Goal: Find specific page/section: Find specific page/section

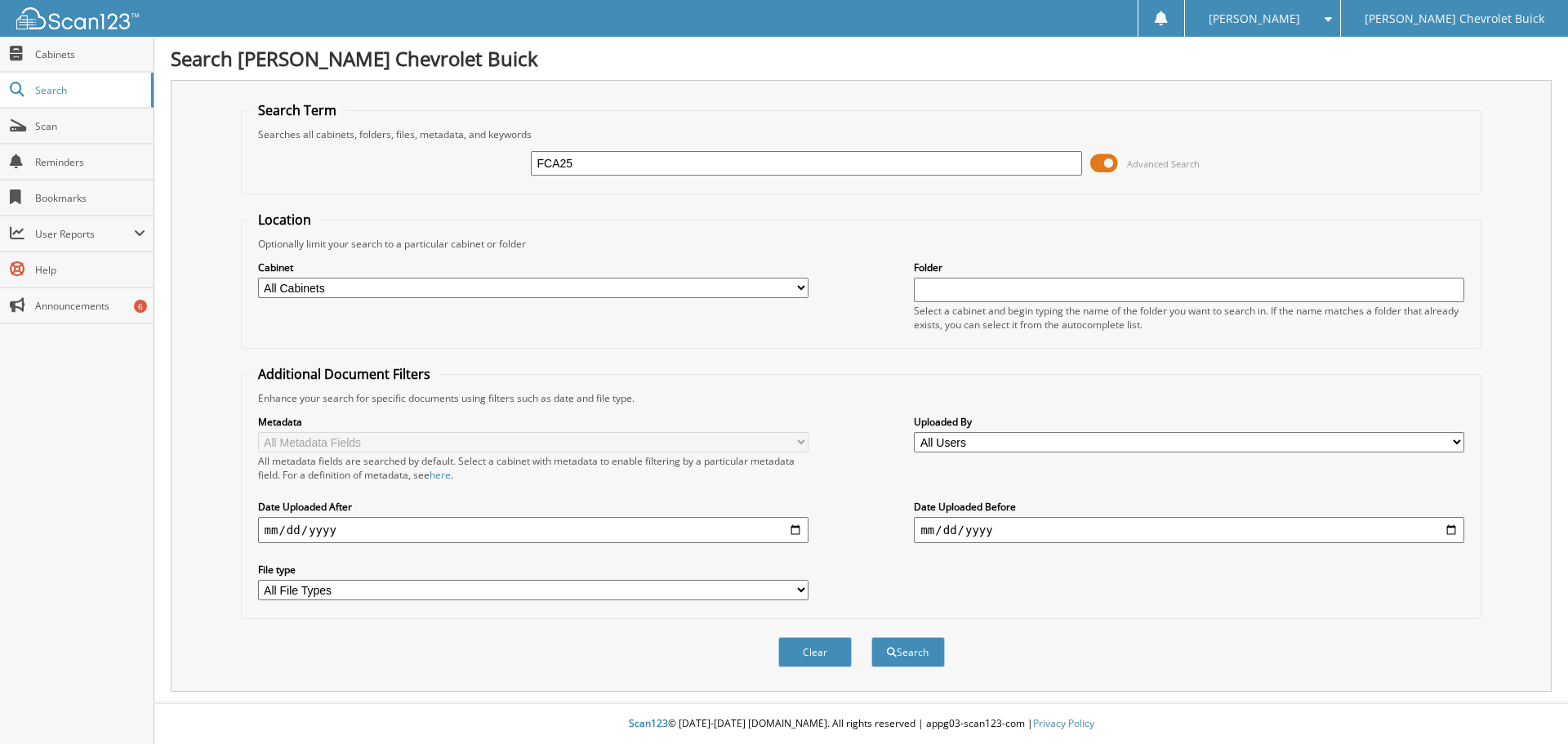
type input "FCA25"
click at [872, 637] on button "Search" at bounding box center [908, 652] width 74 height 30
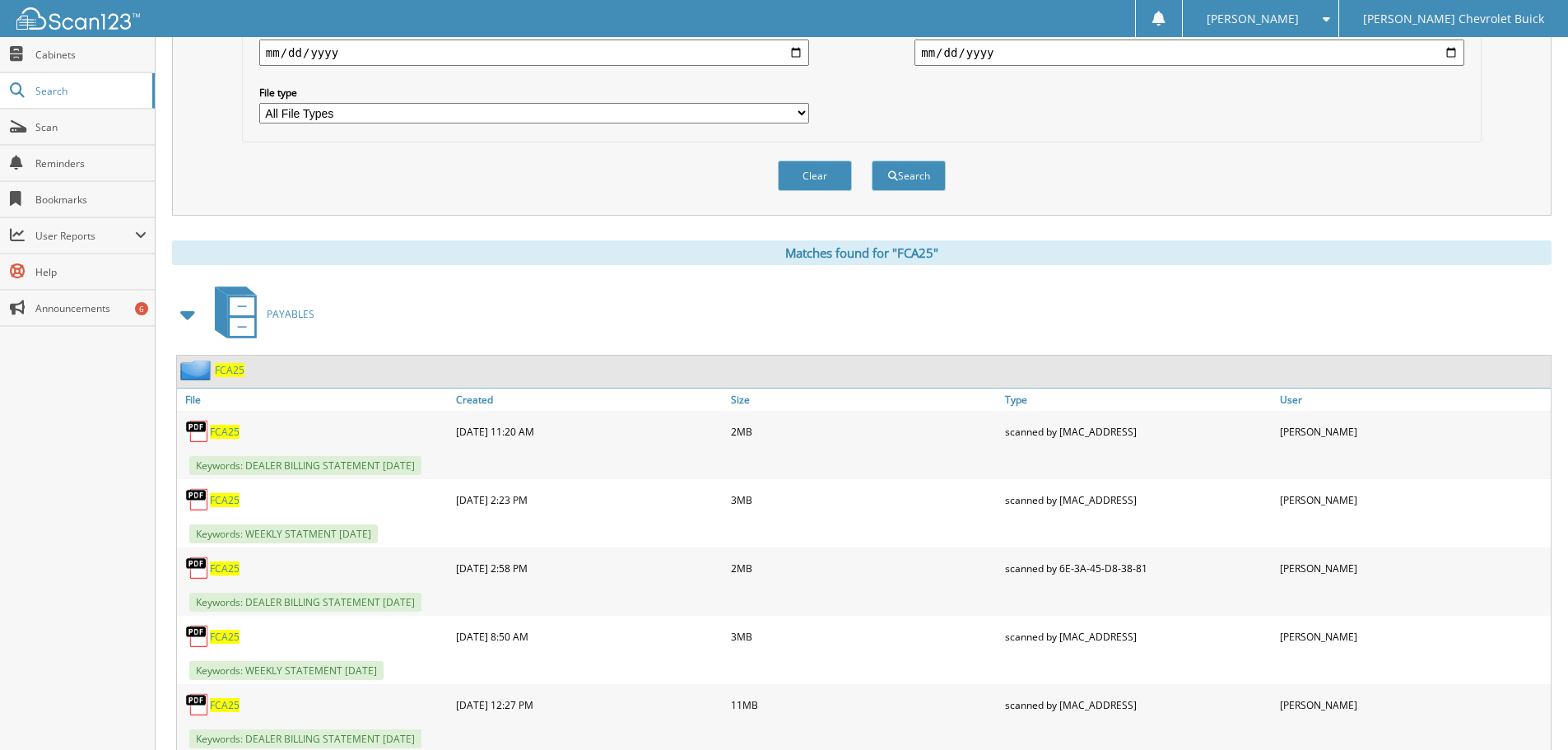
scroll to position [576, 0]
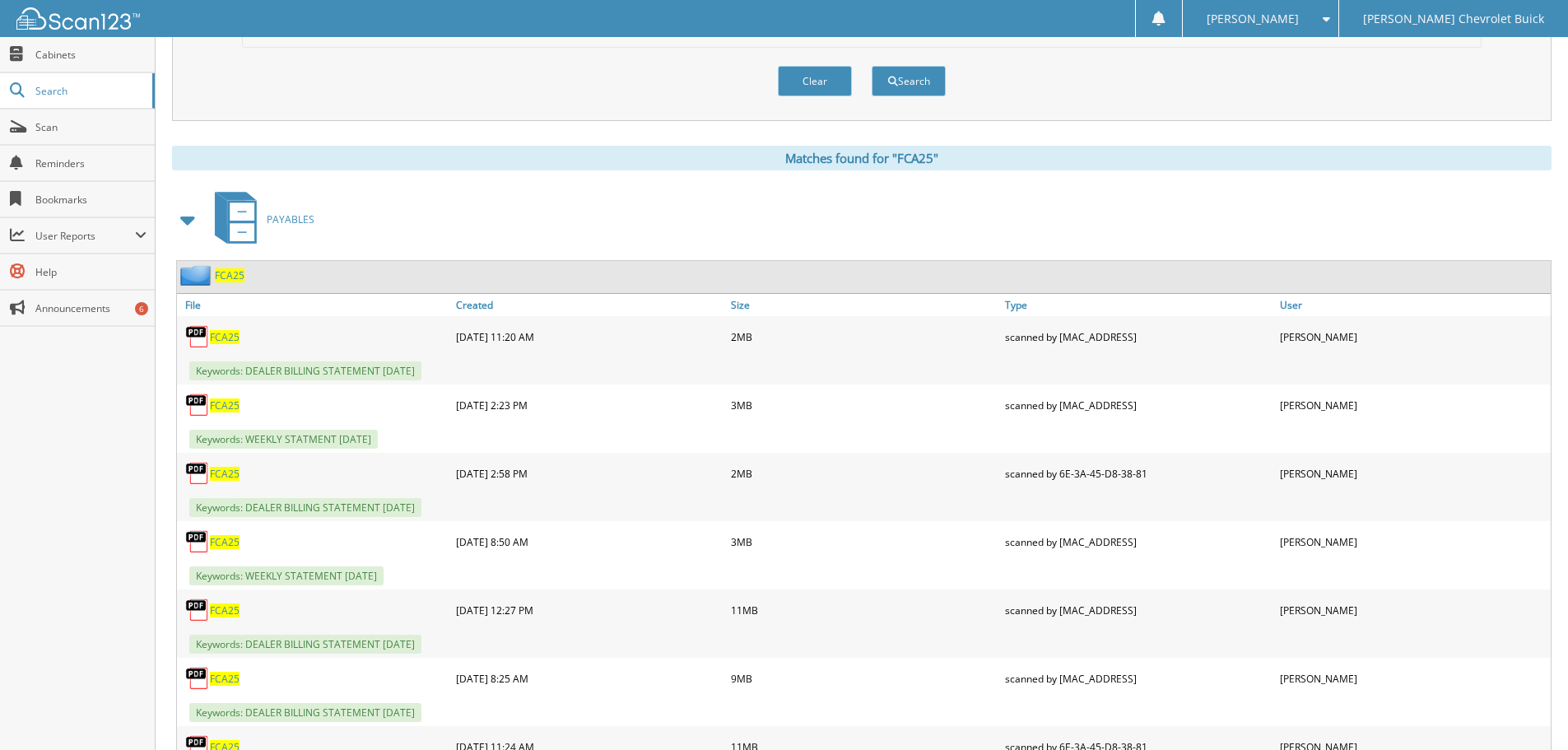
click at [223, 610] on span "FCA25" at bounding box center [225, 610] width 30 height 14
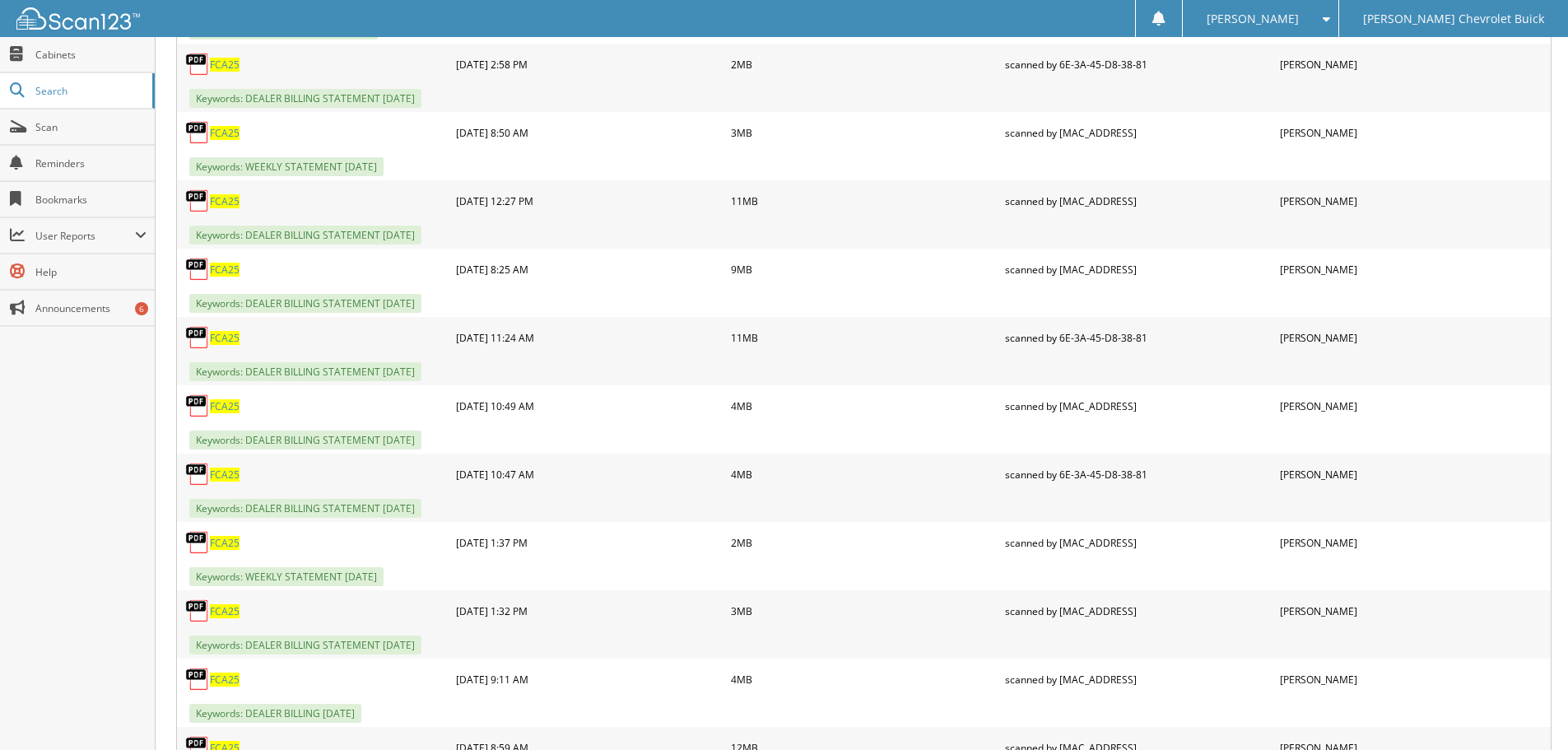
scroll to position [1070, 0]
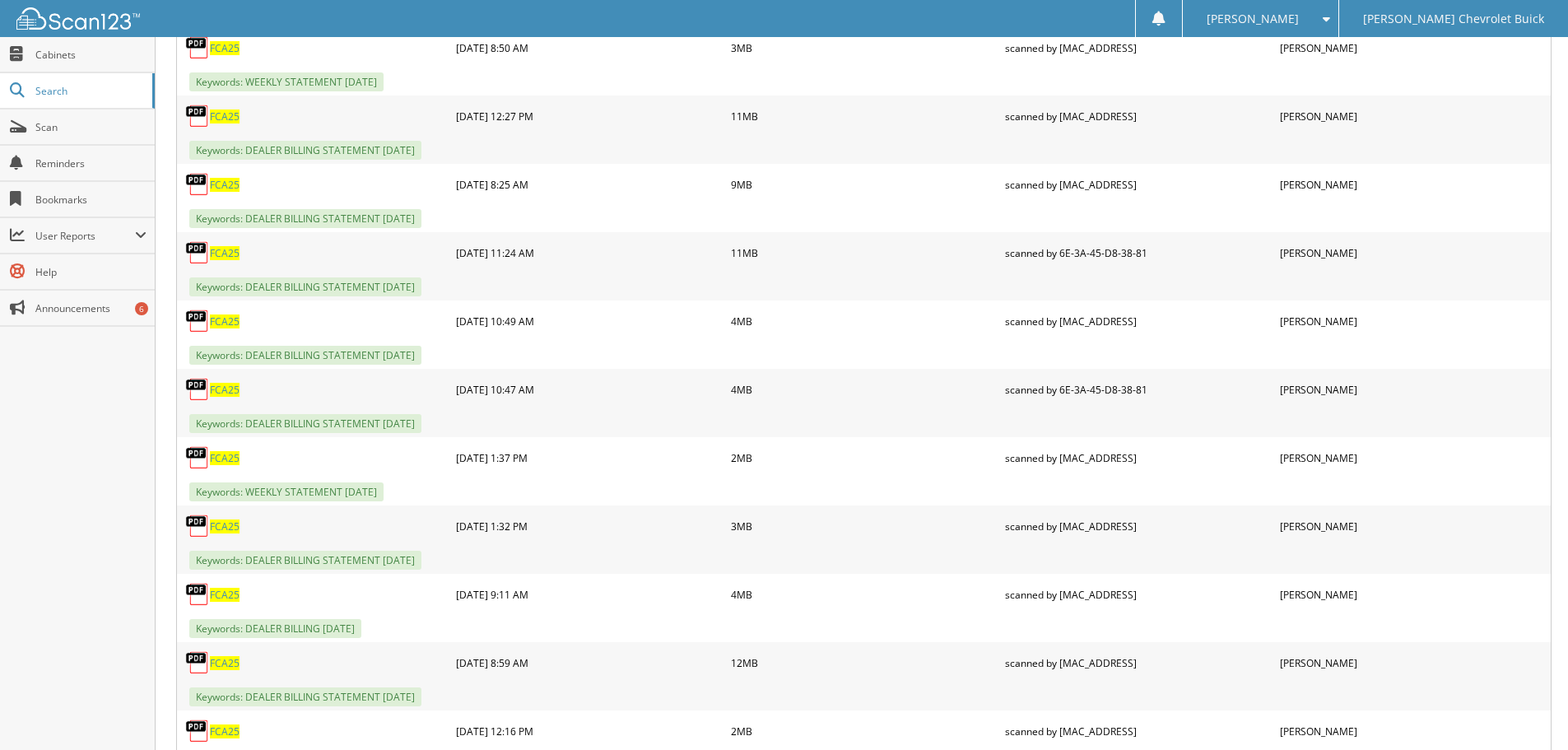
click at [227, 457] on span "FCA25" at bounding box center [225, 458] width 30 height 14
click at [221, 113] on span "FCA25" at bounding box center [225, 116] width 30 height 14
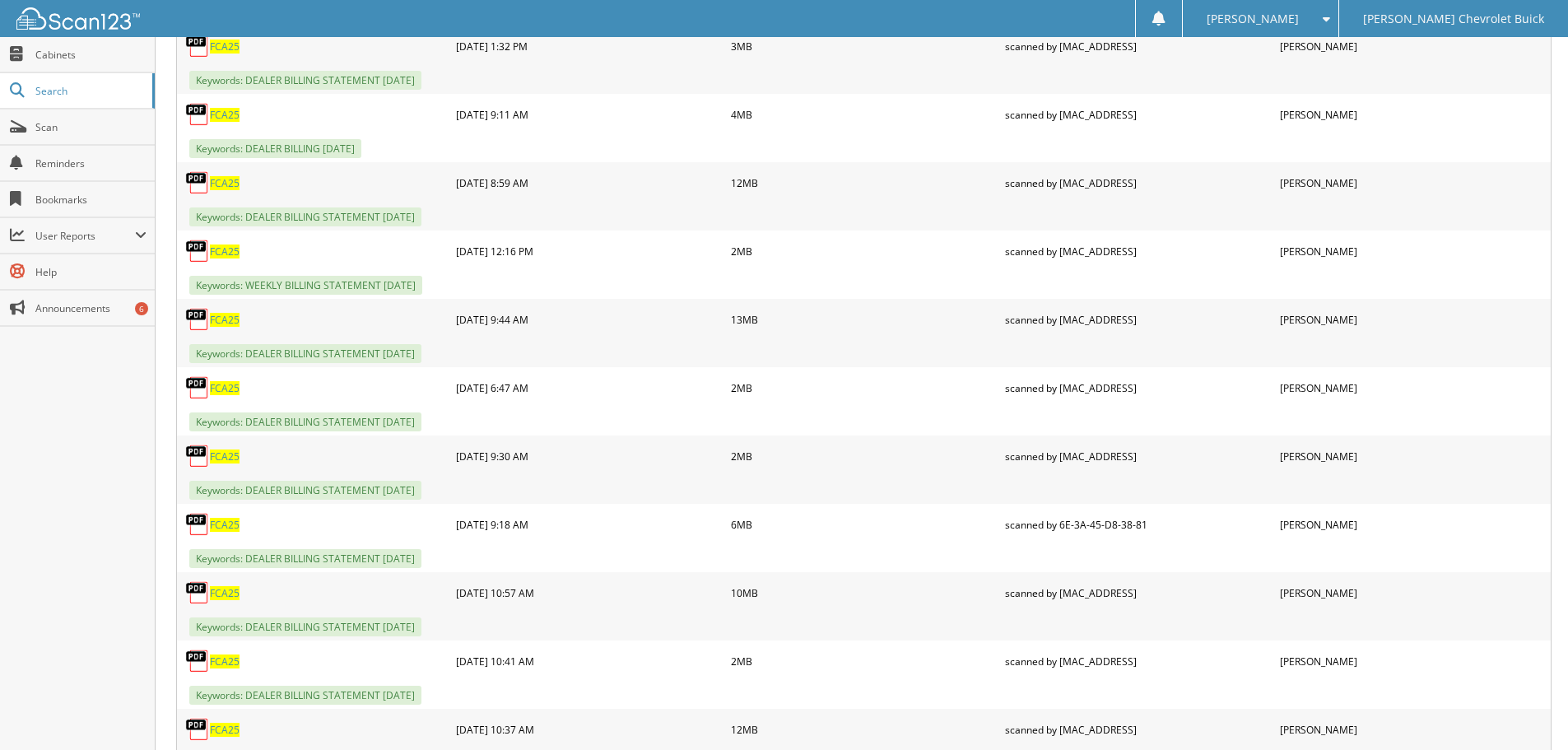
scroll to position [1646, 0]
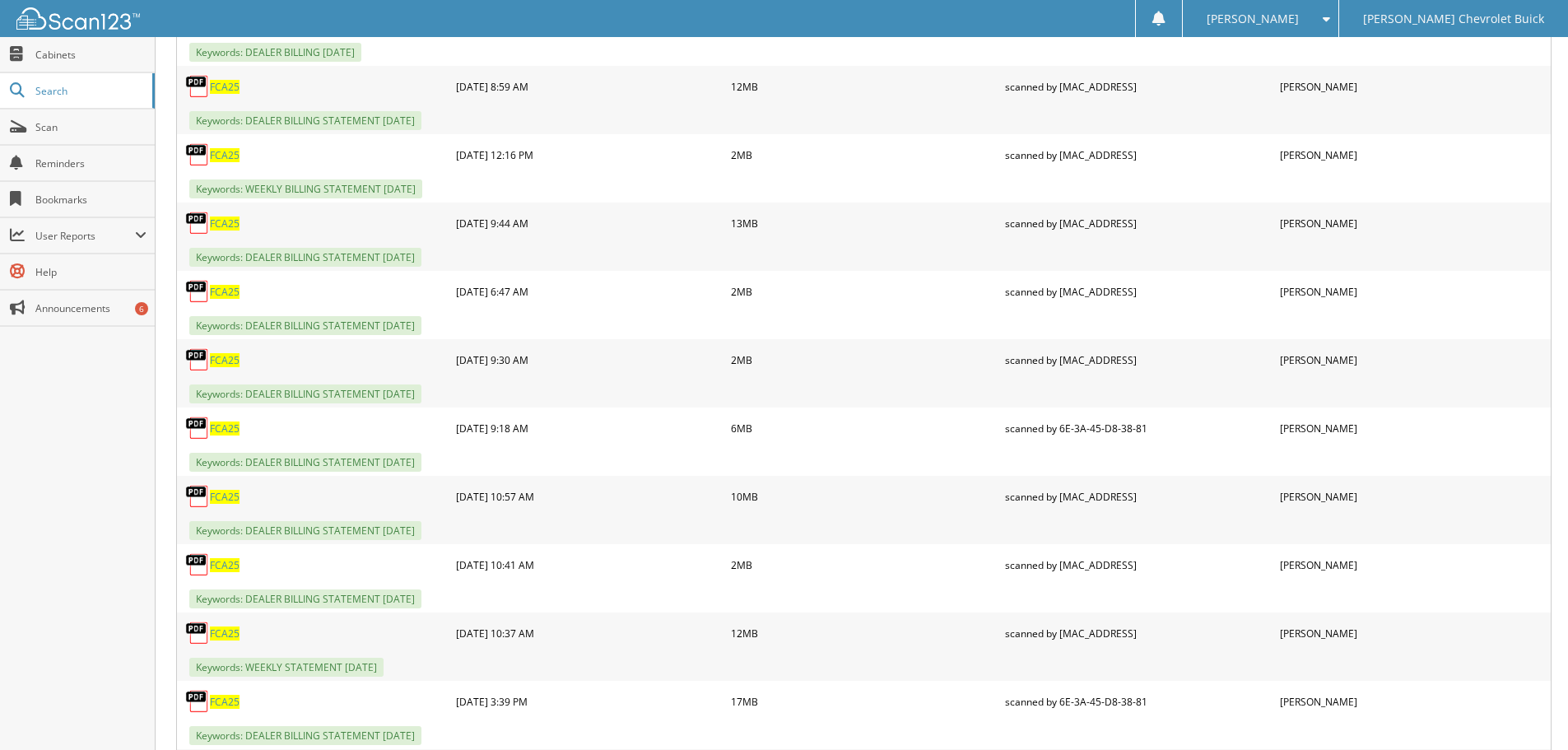
click at [220, 638] on span "FCA25" at bounding box center [225, 634] width 30 height 14
click at [225, 159] on span "FCA25" at bounding box center [225, 155] width 30 height 14
